Goal: Transaction & Acquisition: Purchase product/service

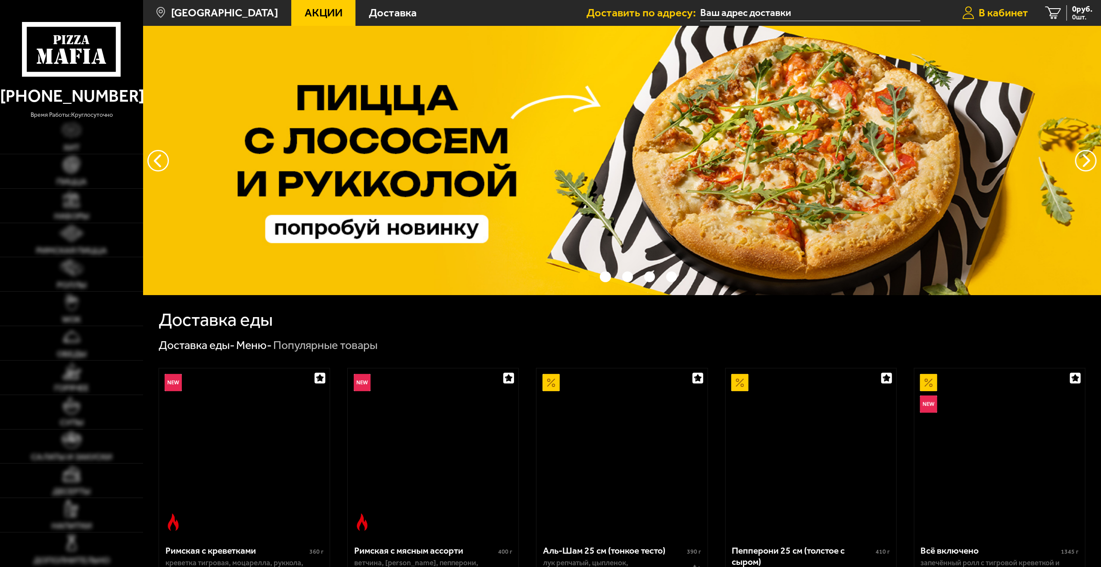
click at [1003, 15] on span "В кабинет" at bounding box center [1004, 12] width 50 height 11
click at [1002, 14] on span "В кабинет" at bounding box center [1004, 12] width 50 height 11
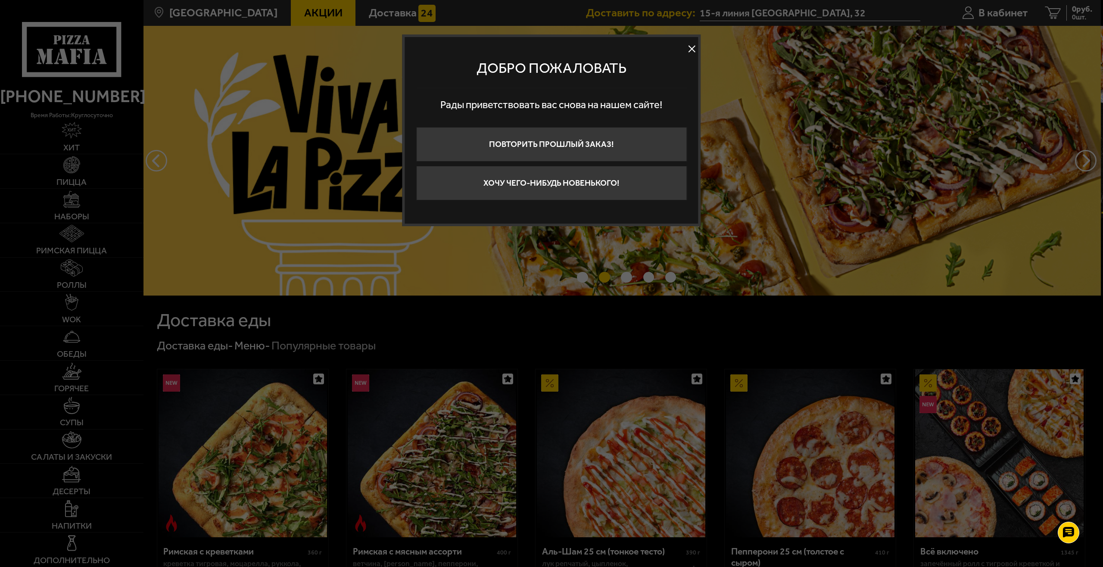
click at [687, 52] on button at bounding box center [692, 49] width 13 height 13
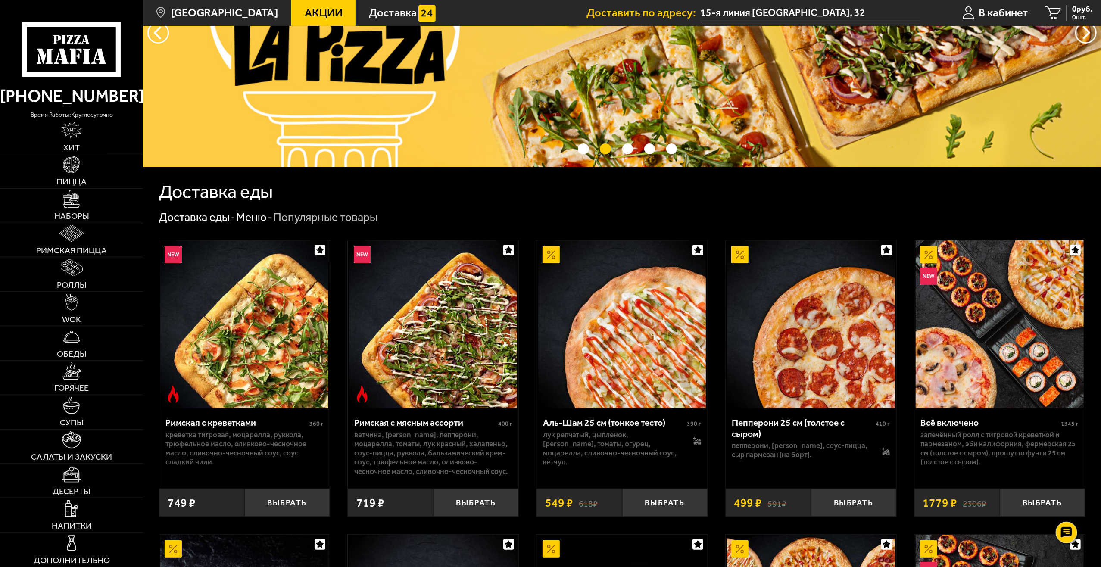
scroll to position [129, 0]
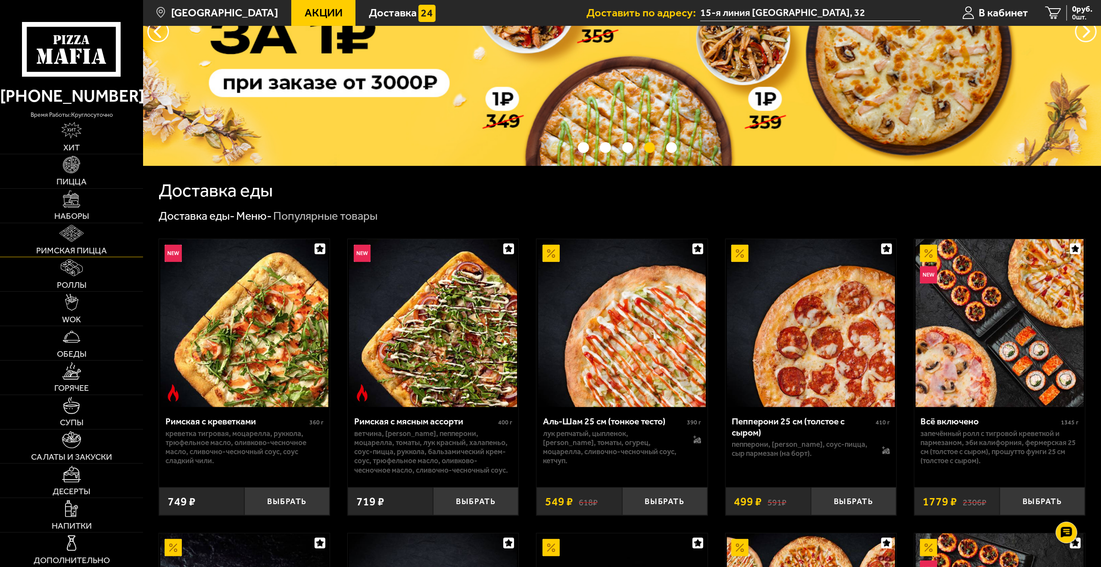
click at [69, 239] on img at bounding box center [71, 233] width 25 height 17
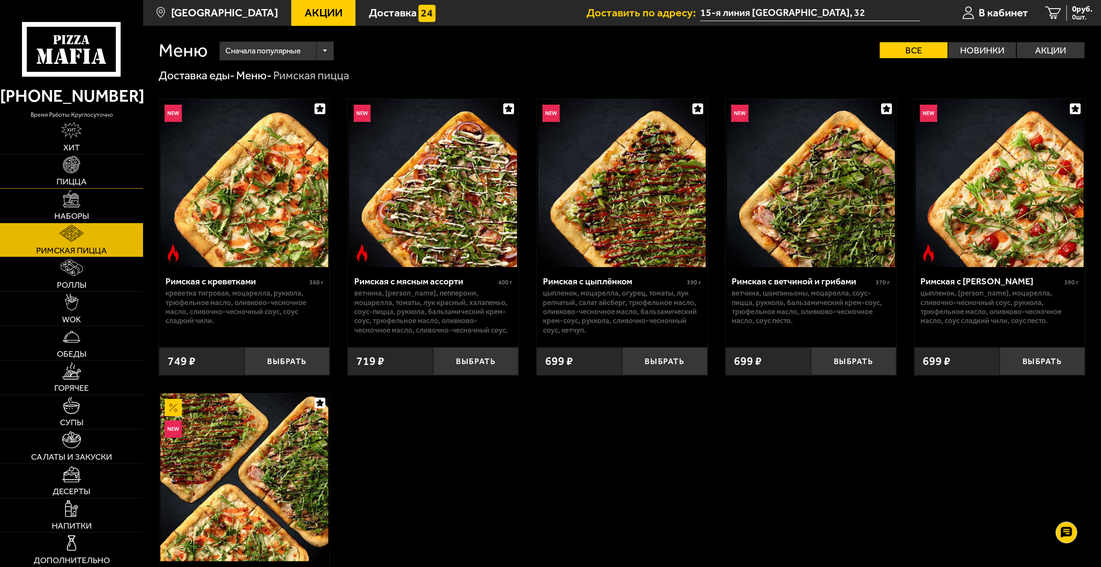
click at [79, 172] on img at bounding box center [71, 164] width 17 height 17
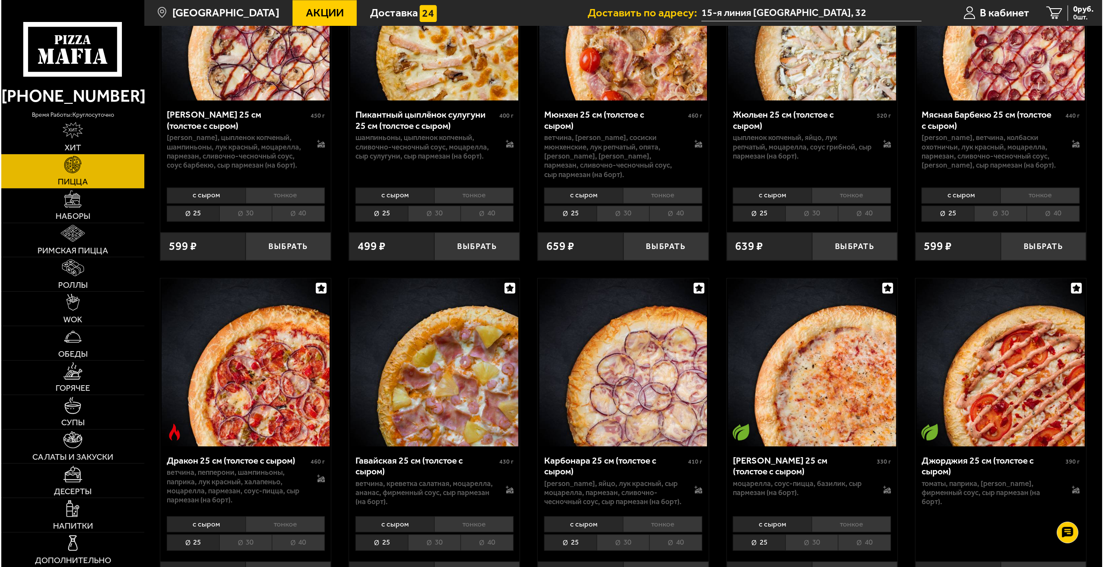
scroll to position [1939, 0]
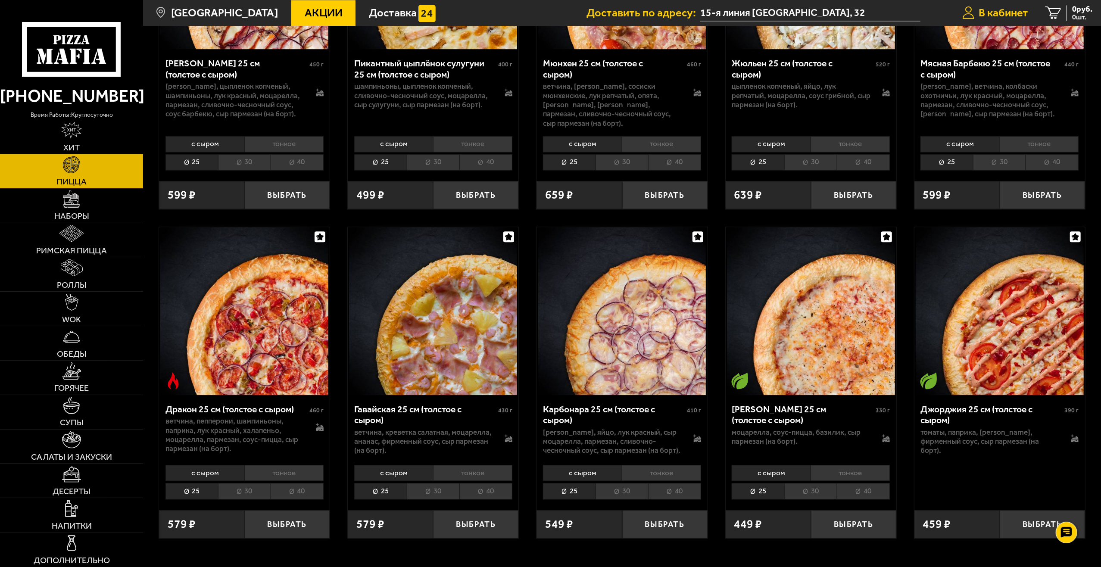
click at [1010, 13] on span "В кабинет" at bounding box center [1004, 12] width 50 height 11
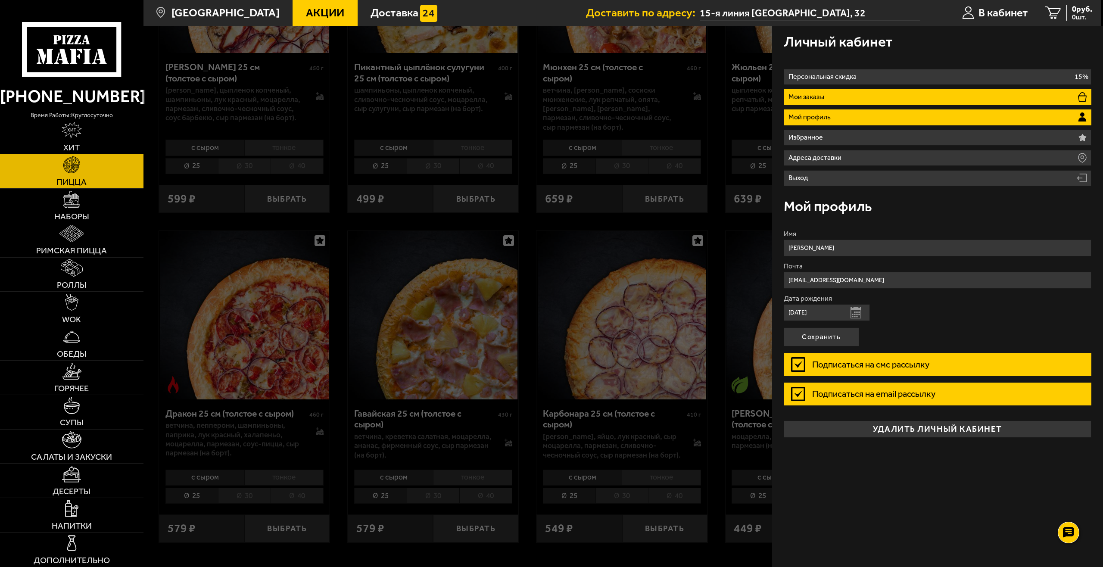
click at [823, 97] on p "Мои заказы" at bounding box center [808, 97] width 39 height 7
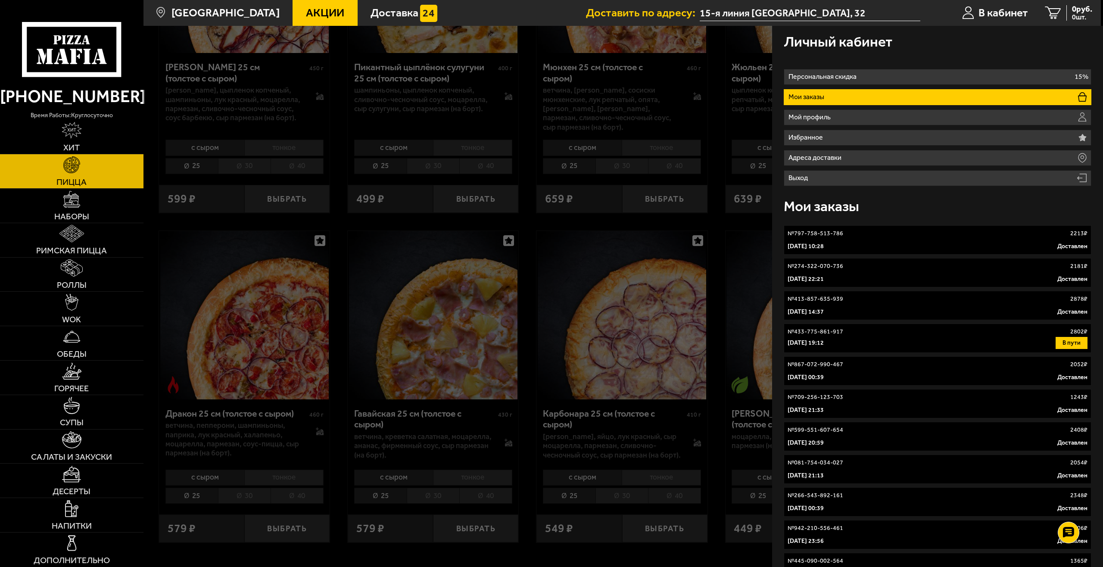
click at [927, 240] on link "№ 797-758-513-786 2213 ₽ [DATE] 10:28 Доставлен" at bounding box center [938, 239] width 308 height 29
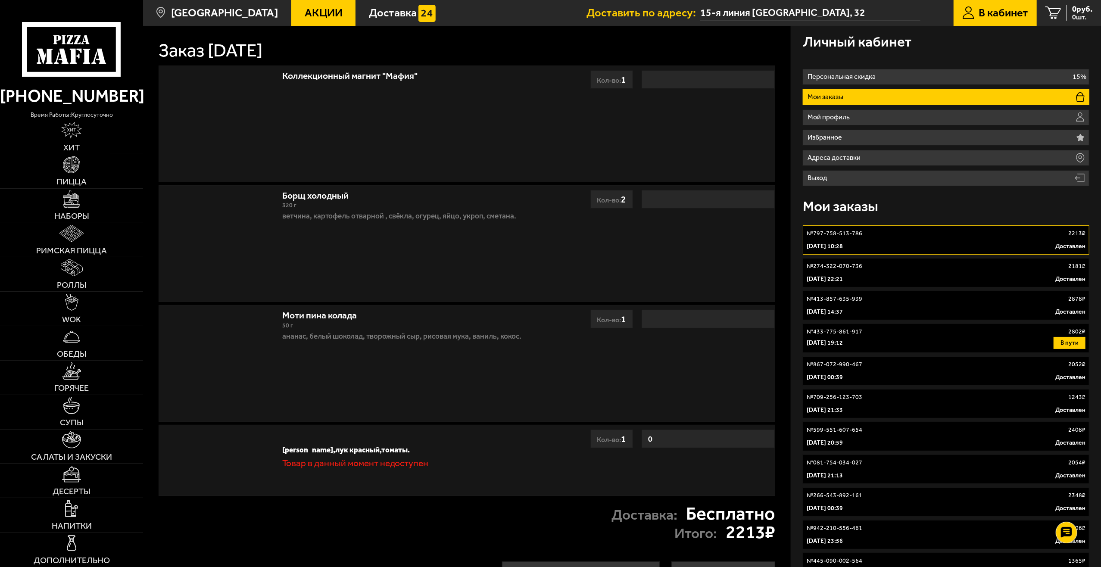
click at [913, 268] on div "№ 274-322-070-736 2181 ₽" at bounding box center [946, 266] width 279 height 9
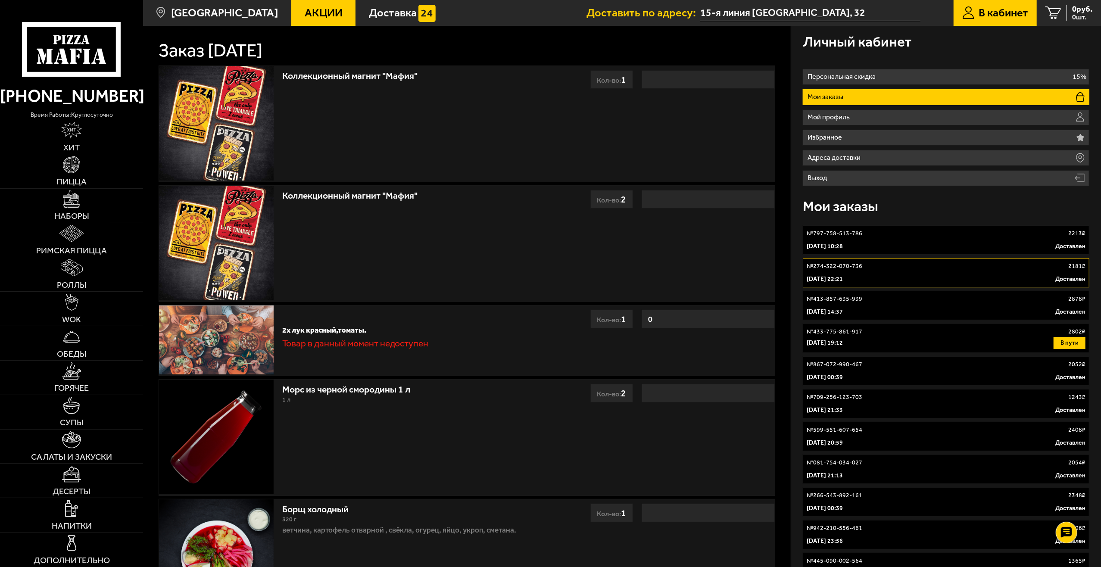
click at [899, 301] on div "№ 413-857-635-939 2878 ₽" at bounding box center [946, 299] width 279 height 9
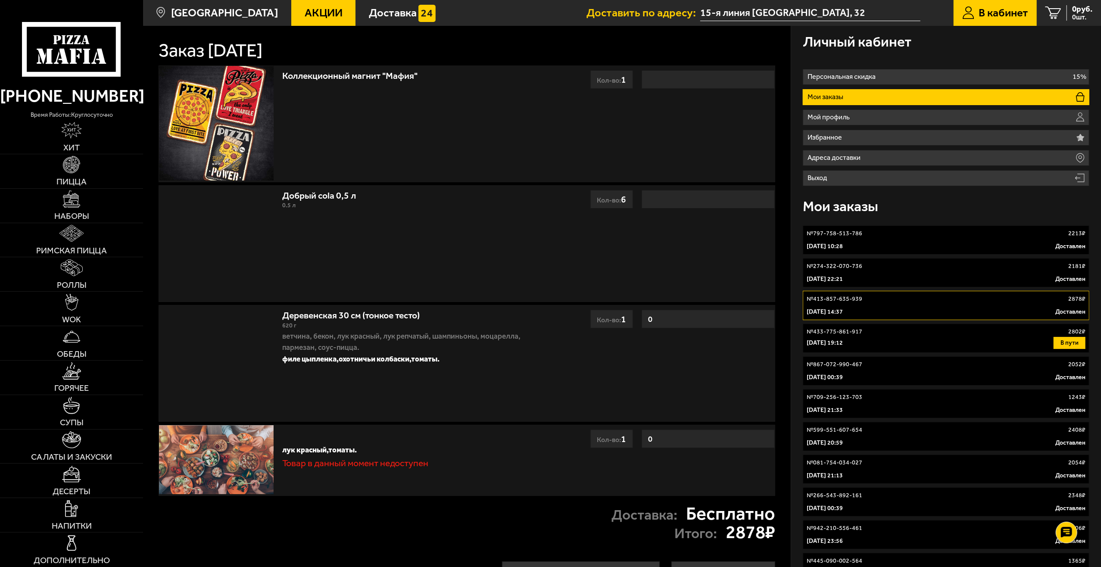
click at [987, 10] on span "В кабинет" at bounding box center [1004, 12] width 50 height 11
click at [79, 169] on img at bounding box center [71, 164] width 17 height 17
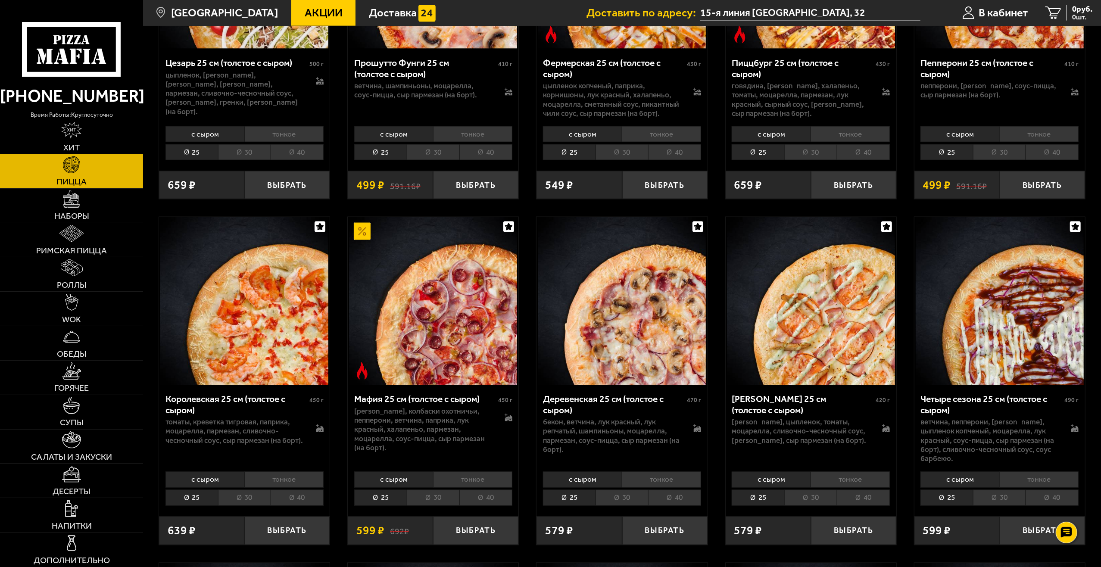
scroll to position [1293, 0]
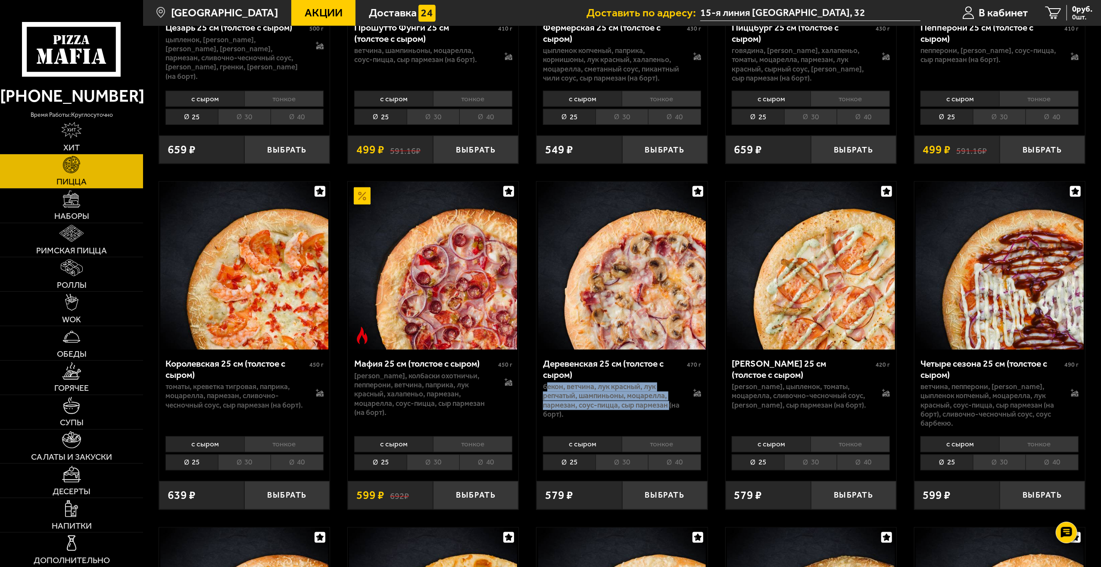
drag, startPoint x: 546, startPoint y: 377, endPoint x: 669, endPoint y: 395, distance: 124.6
click at [669, 395] on p "бекон, ветчина, лук красный, лук репчатый, шампиньоны, моцарелла, пармезан, соу…" at bounding box center [612, 401] width 139 height 37
click at [677, 455] on li "40" at bounding box center [674, 463] width 53 height 16
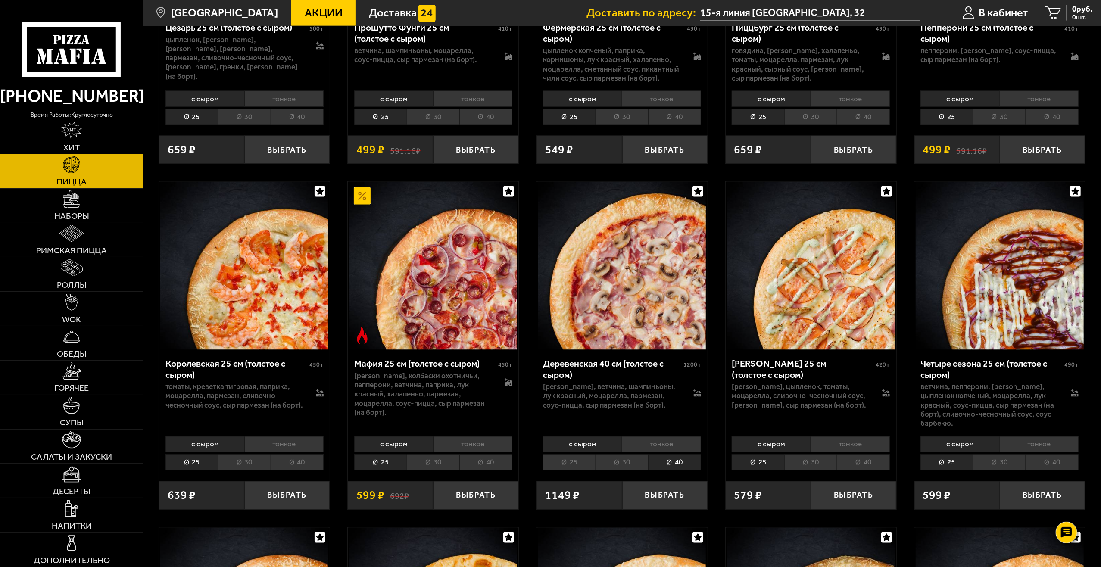
click at [625, 455] on li "30" at bounding box center [622, 463] width 53 height 16
click at [673, 437] on li "тонкое" at bounding box center [661, 445] width 79 height 16
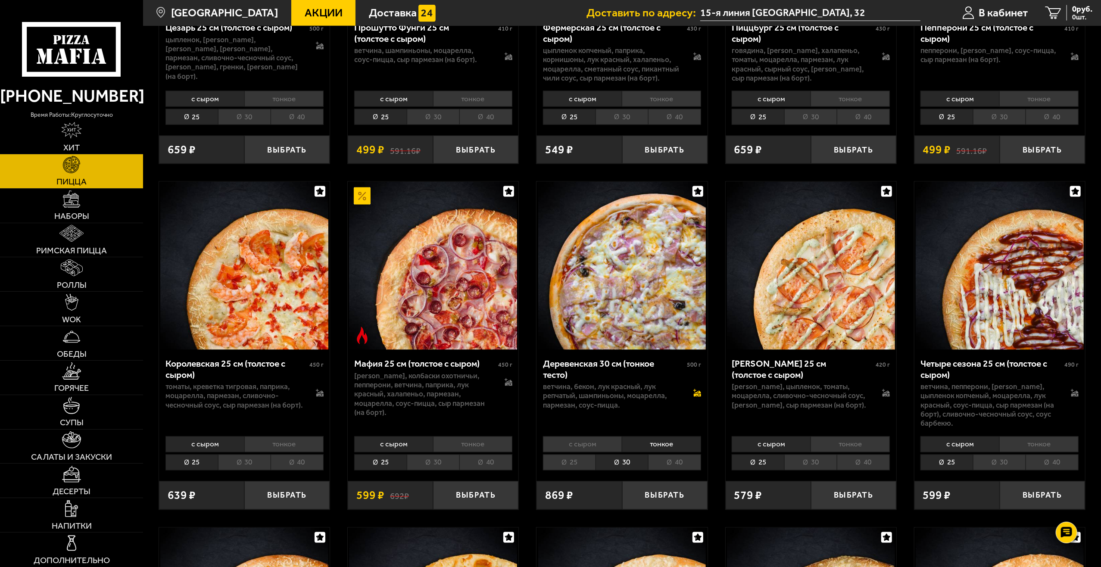
click at [697, 389] on icon at bounding box center [697, 393] width 8 height 8
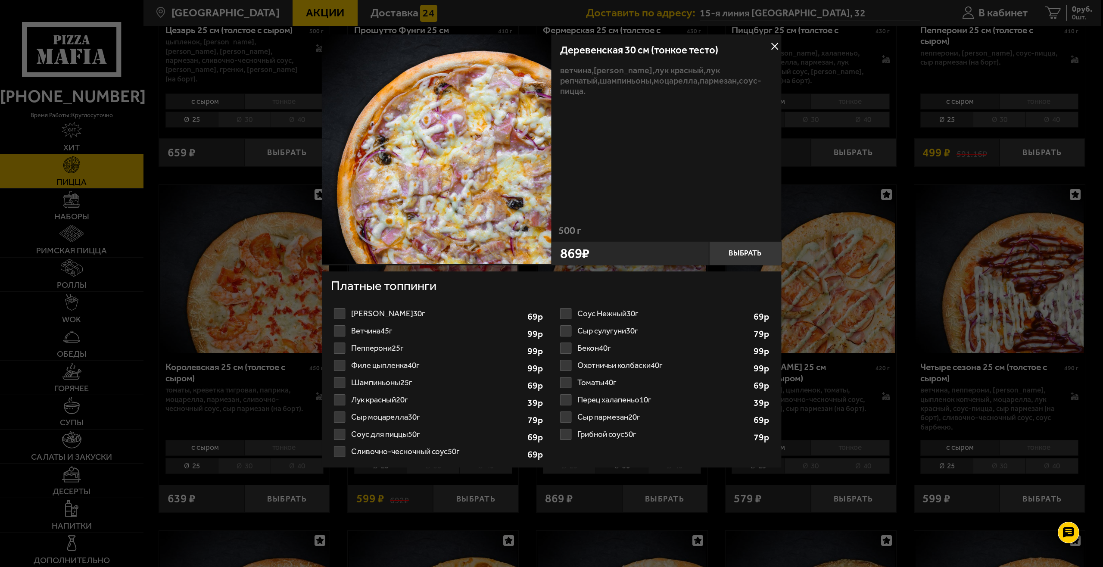
click at [567, 383] on label "Томаты 40г 1" at bounding box center [664, 382] width 215 height 17
click at [0, 0] on input "Томаты 40г 1" at bounding box center [0, 0] width 0 height 0
click at [752, 255] on button "Выбрать" at bounding box center [745, 253] width 72 height 24
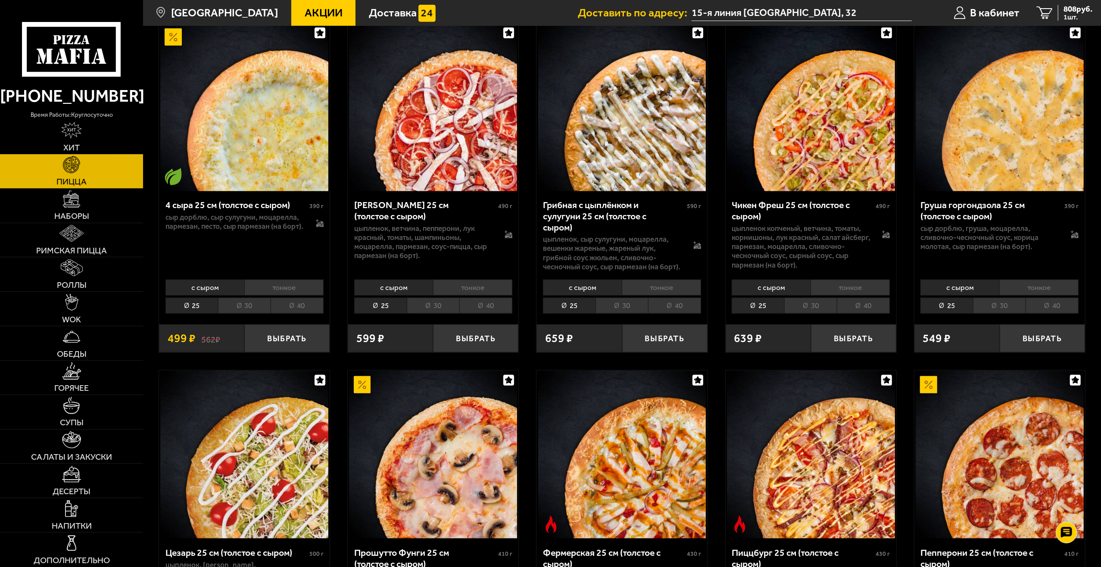
scroll to position [733, 0]
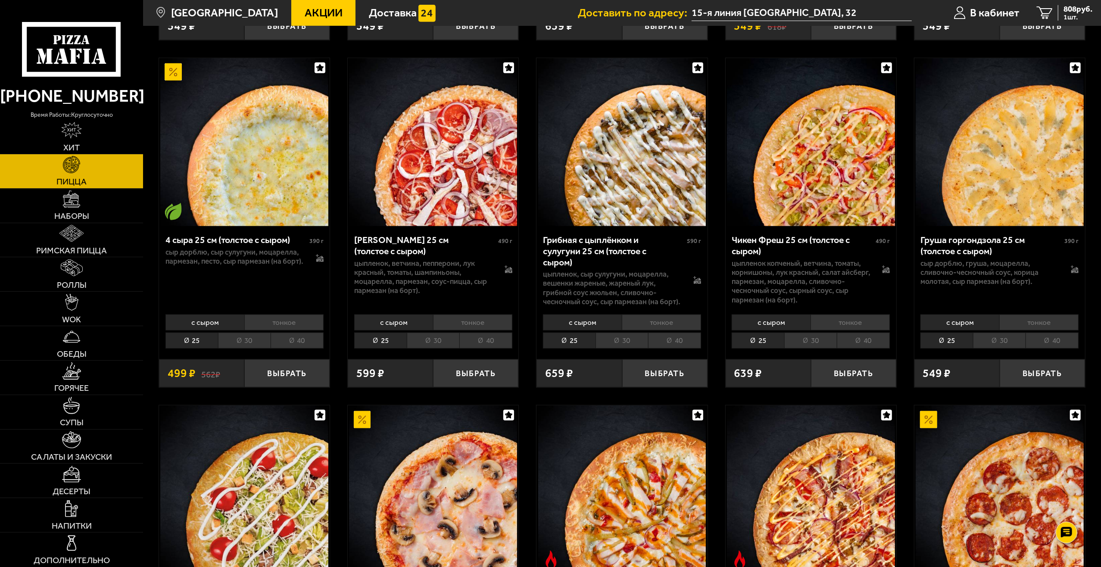
click at [810, 184] on img at bounding box center [811, 142] width 168 height 168
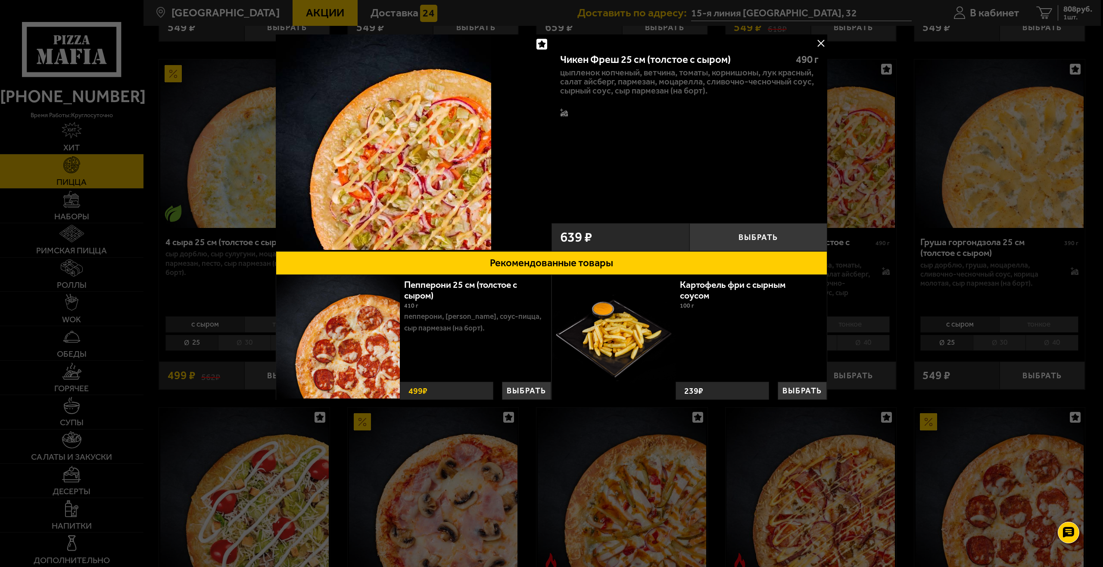
click at [824, 41] on button at bounding box center [821, 43] width 13 height 13
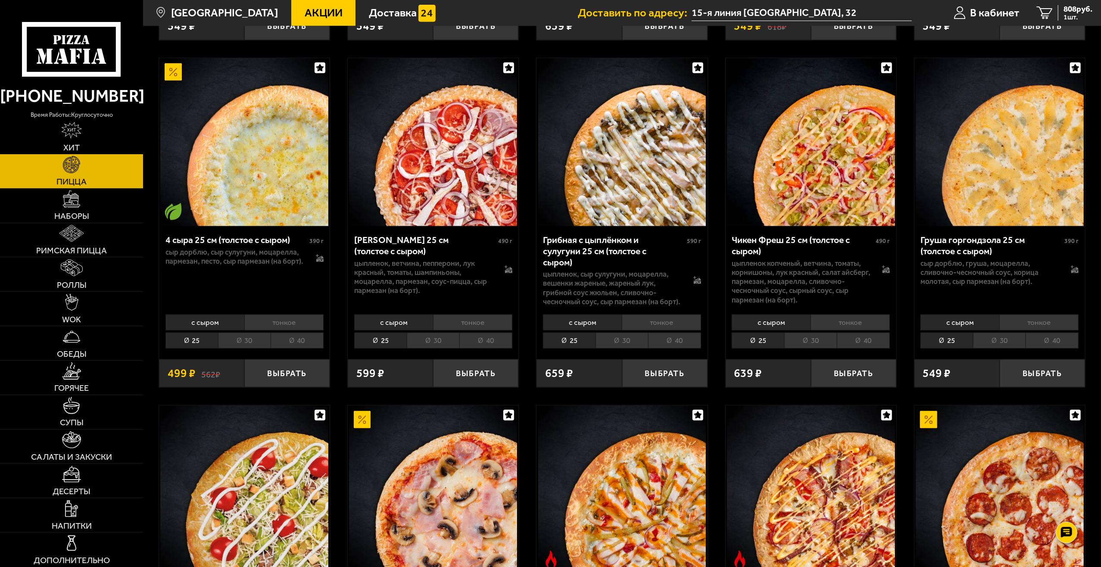
click at [438, 175] on img at bounding box center [433, 142] width 168 height 168
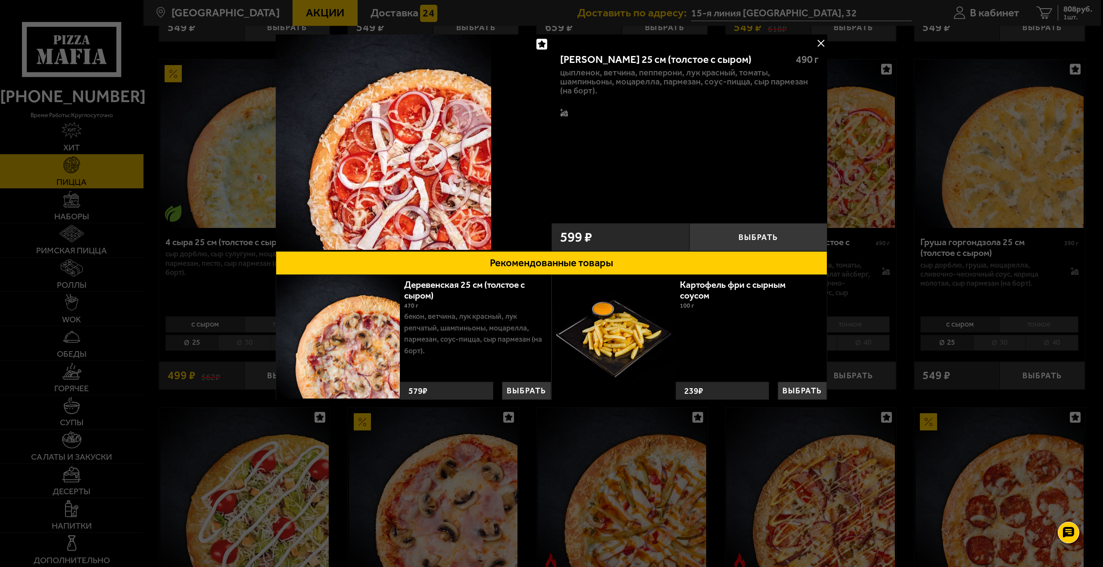
click at [820, 45] on button at bounding box center [821, 43] width 13 height 13
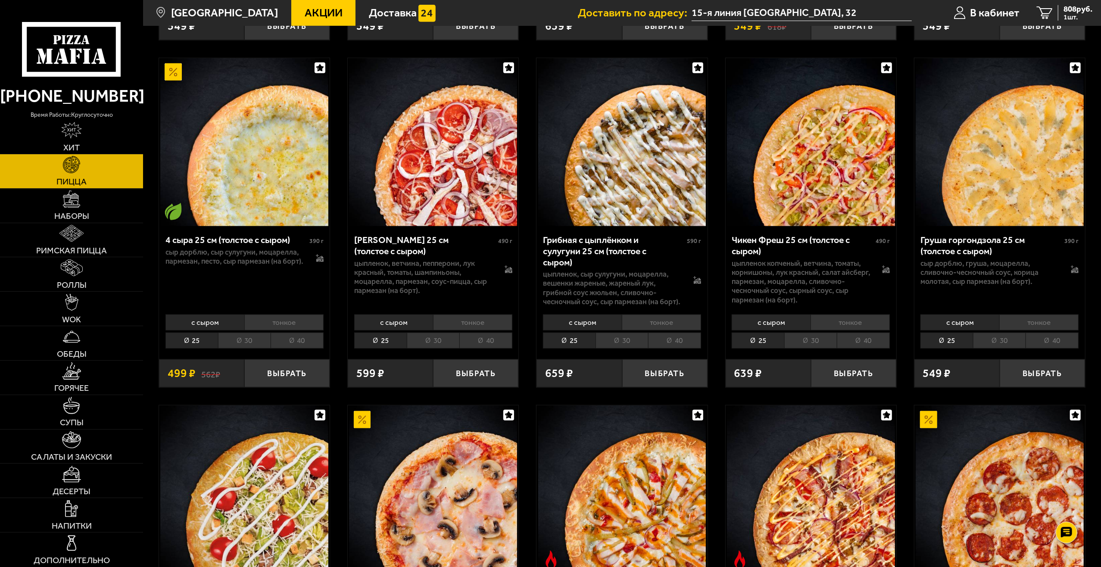
click at [432, 333] on li "30" at bounding box center [433, 341] width 53 height 16
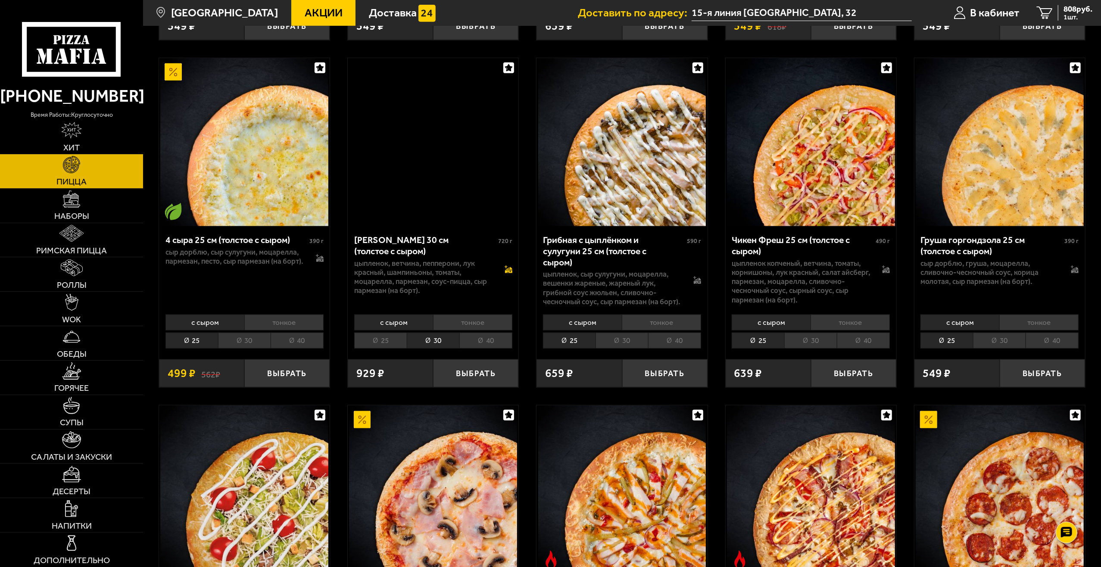
click at [508, 267] on icon at bounding box center [508, 270] width 7 height 6
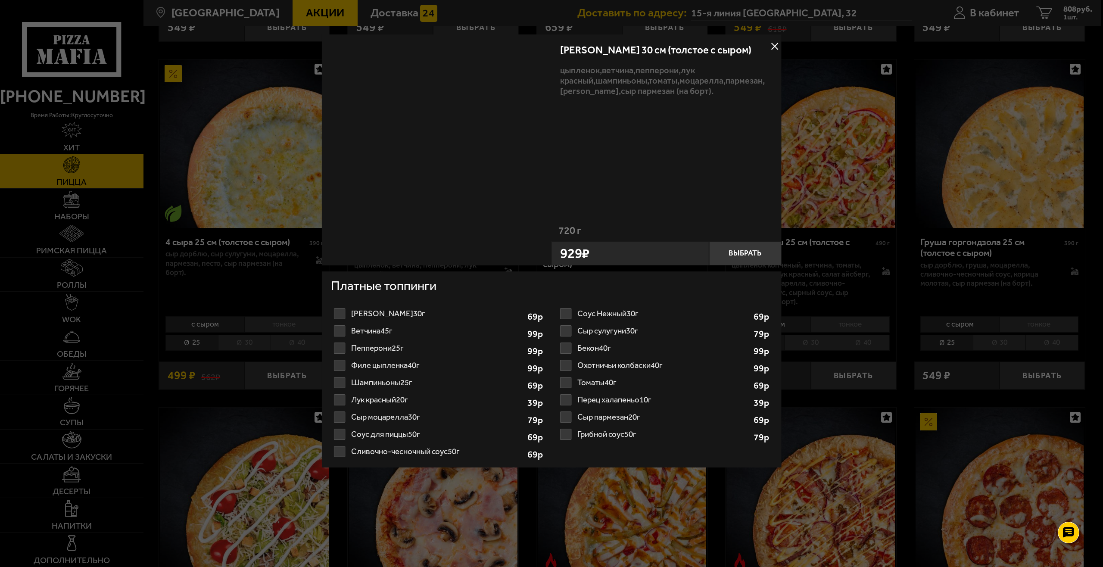
click at [568, 382] on label "Томаты 40г 1" at bounding box center [664, 382] width 215 height 17
click at [0, 0] on input "Томаты 40г 1" at bounding box center [0, 0] width 0 height 0
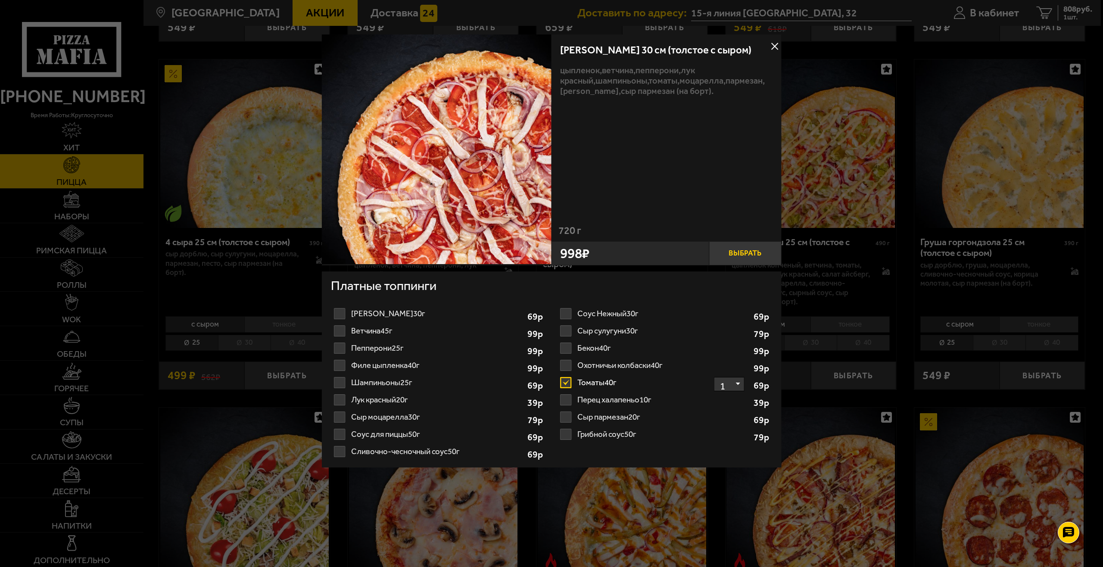
click at [749, 254] on button "Выбрать" at bounding box center [745, 253] width 72 height 24
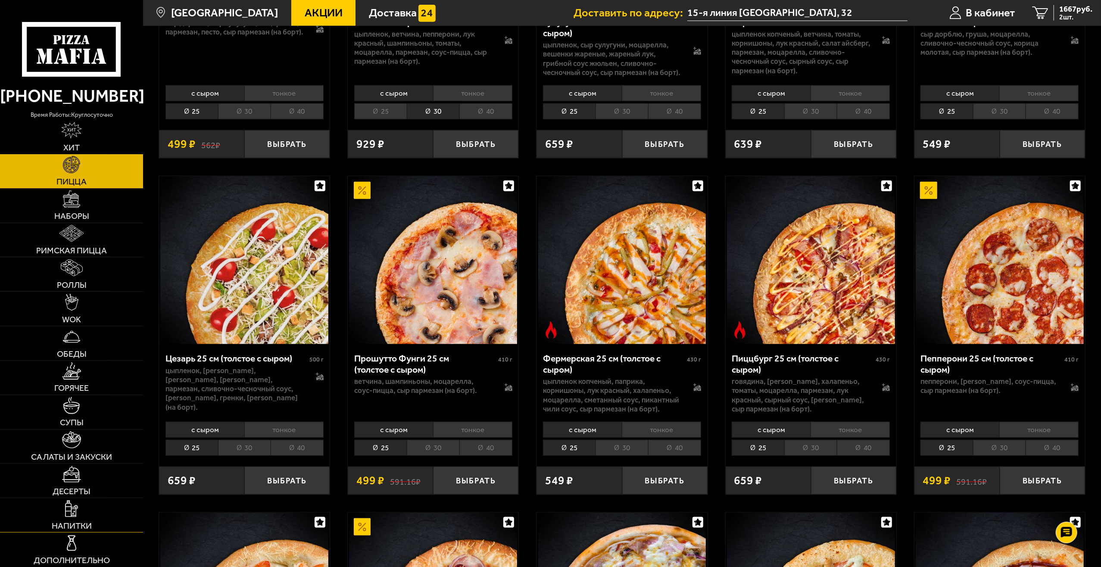
scroll to position [991, 0]
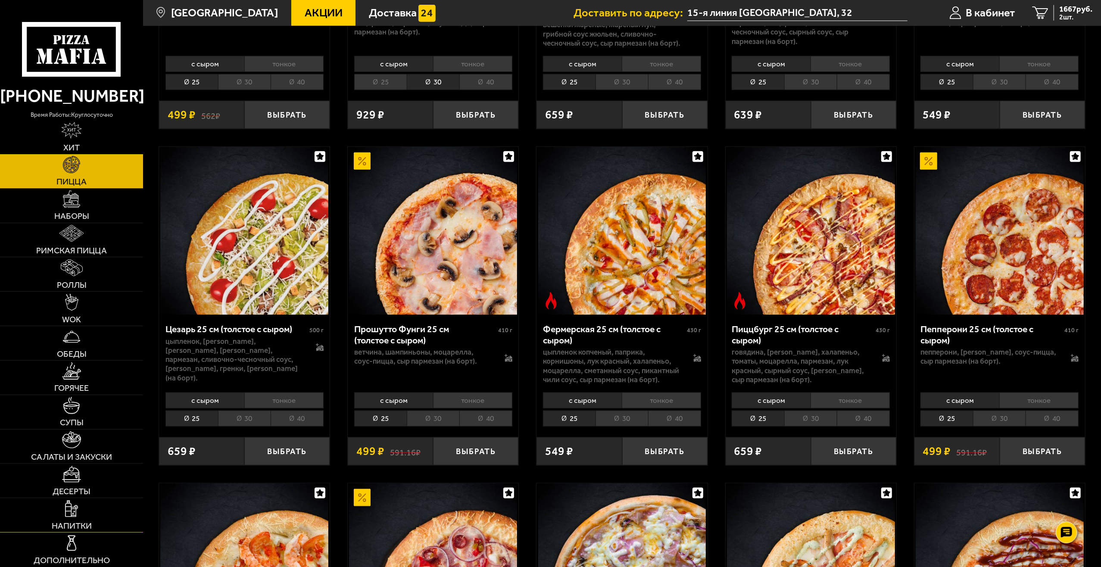
click at [74, 514] on img at bounding box center [71, 508] width 13 height 17
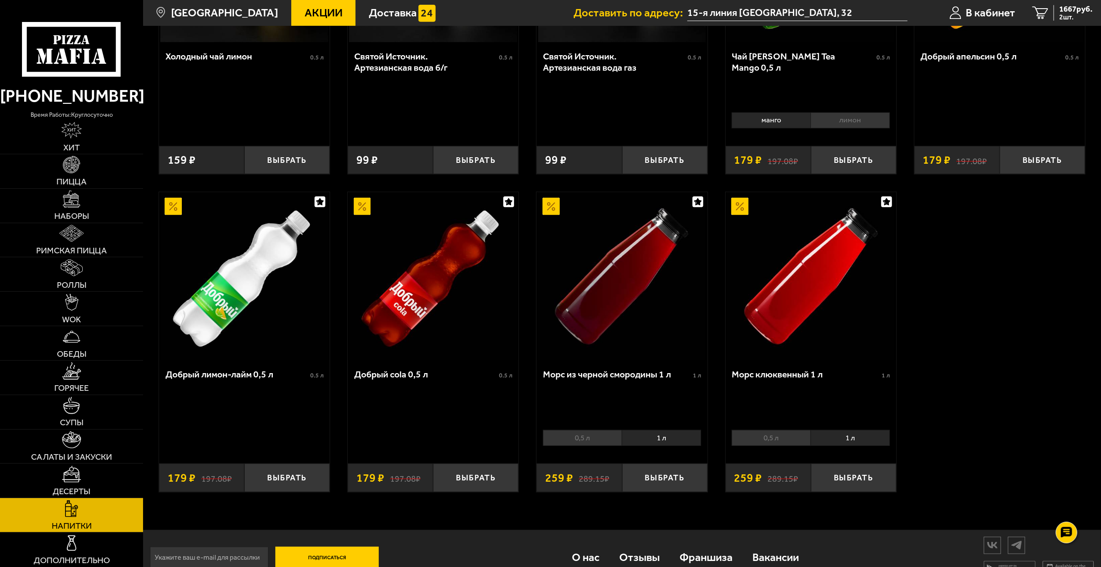
scroll to position [517, 0]
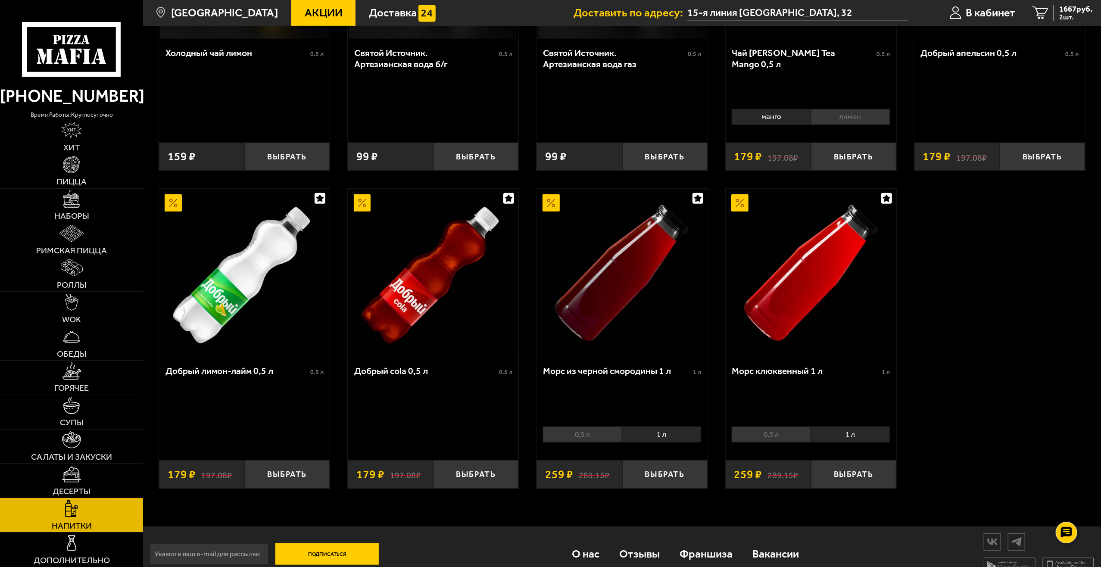
click at [650, 442] on li "1 л" at bounding box center [661, 435] width 79 height 16
click at [658, 437] on li "1 л" at bounding box center [661, 435] width 79 height 16
click at [652, 479] on button "Выбрать" at bounding box center [664, 474] width 85 height 28
click at [674, 473] on button "Выбрать" at bounding box center [664, 474] width 85 height 28
click at [1078, 11] on span "2195 руб." at bounding box center [1075, 9] width 33 height 8
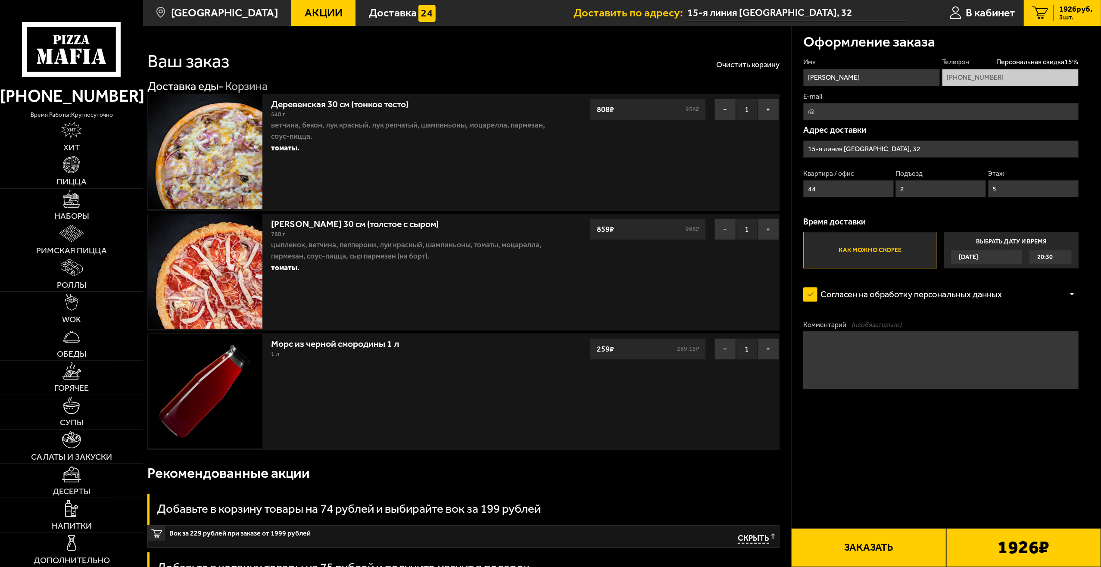
click at [1027, 538] on b "1926 ₽" at bounding box center [1024, 547] width 52 height 19
click at [893, 547] on button "Заказать" at bounding box center [868, 547] width 155 height 39
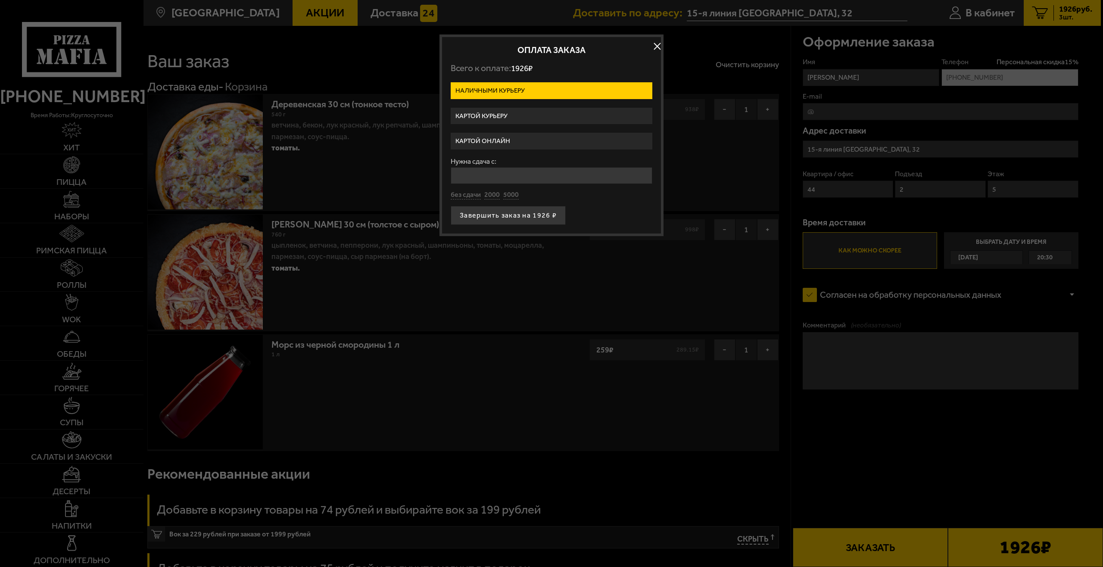
click at [493, 140] on label "Картой онлайн" at bounding box center [552, 141] width 202 height 17
click at [0, 0] on input "Картой онлайн" at bounding box center [0, 0] width 0 height 0
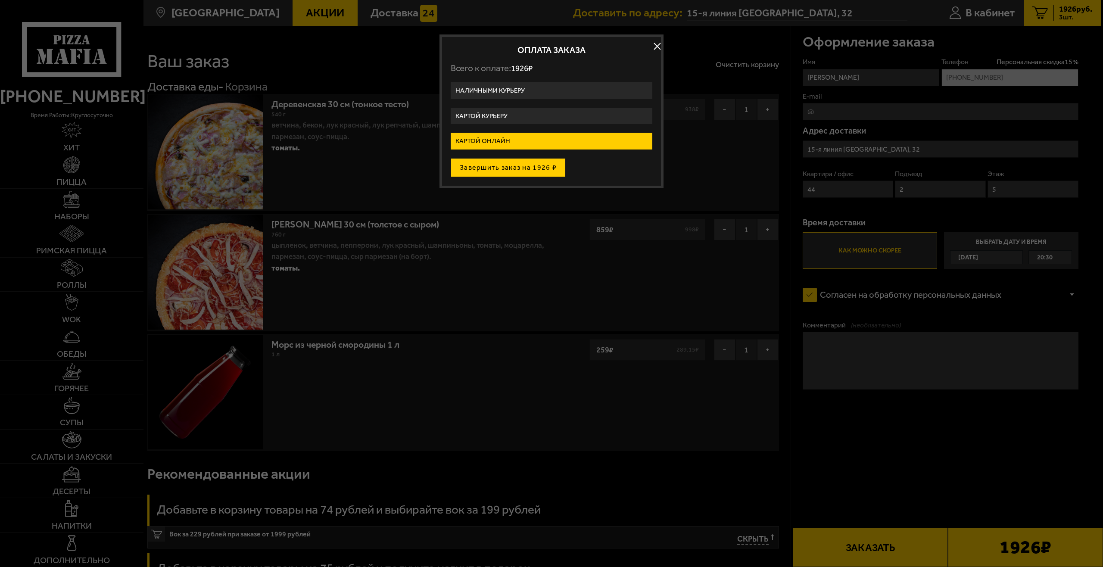
click at [519, 166] on button "Завершить заказ на 1926 ₽" at bounding box center [508, 167] width 115 height 19
